Goal: Find specific page/section: Find specific page/section

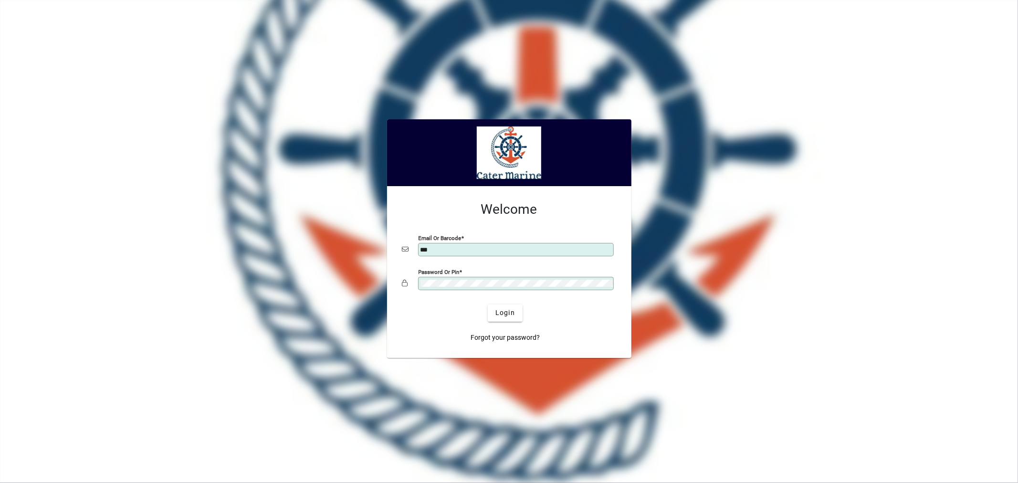
type input "**********"
click at [506, 315] on span "Login" at bounding box center [506, 313] width 20 height 10
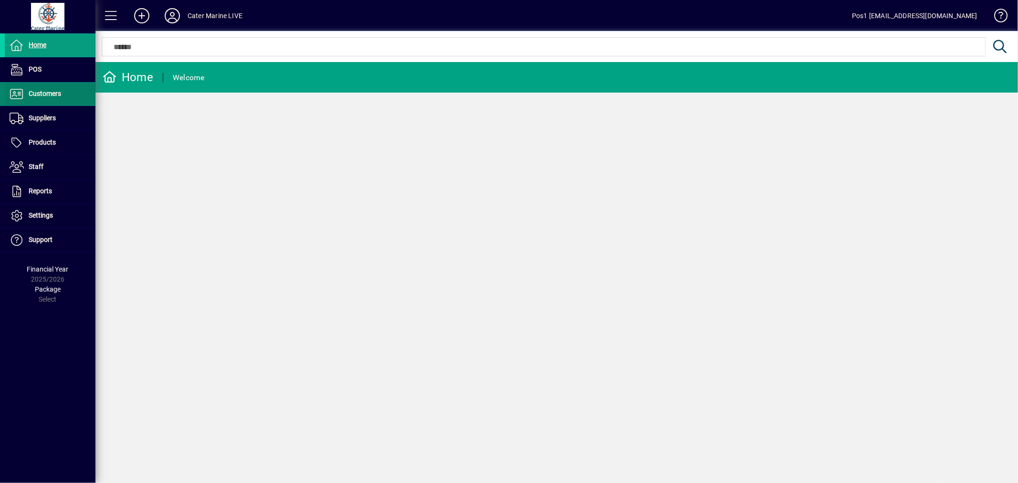
click at [45, 91] on span "Customers" at bounding box center [45, 94] width 32 height 8
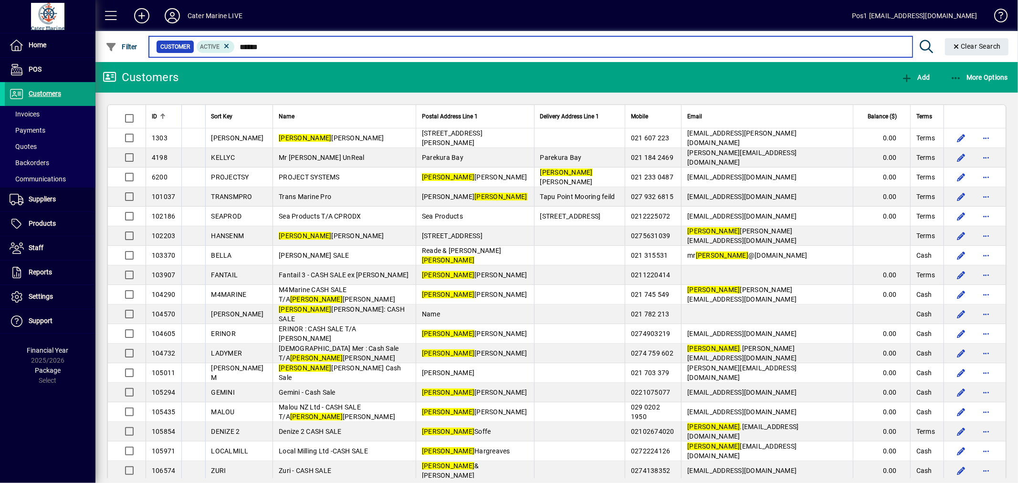
type input "******"
